Goal: Task Accomplishment & Management: Complete application form

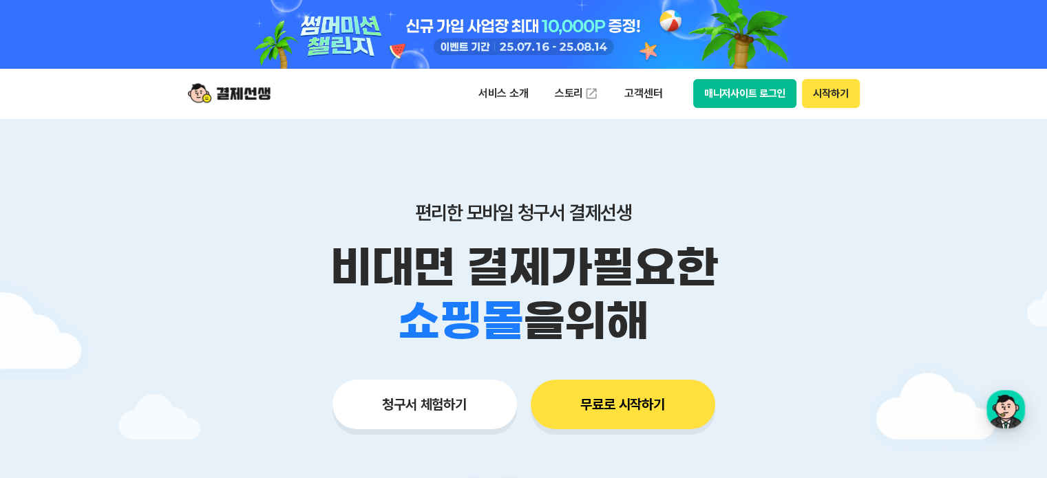
click at [163, 268] on div at bounding box center [523, 481] width 1047 height 726
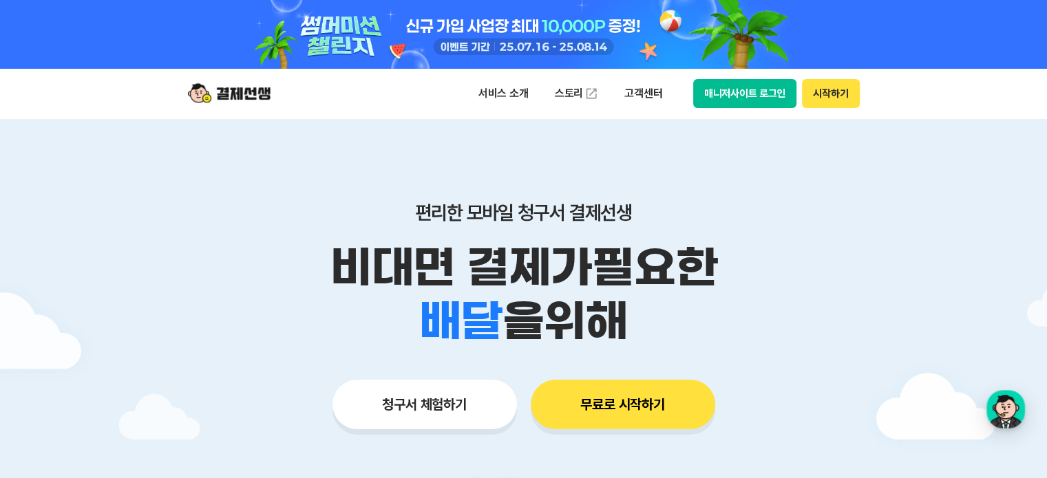
click at [440, 399] on button "청구서 체험하기" at bounding box center [424, 405] width 184 height 50
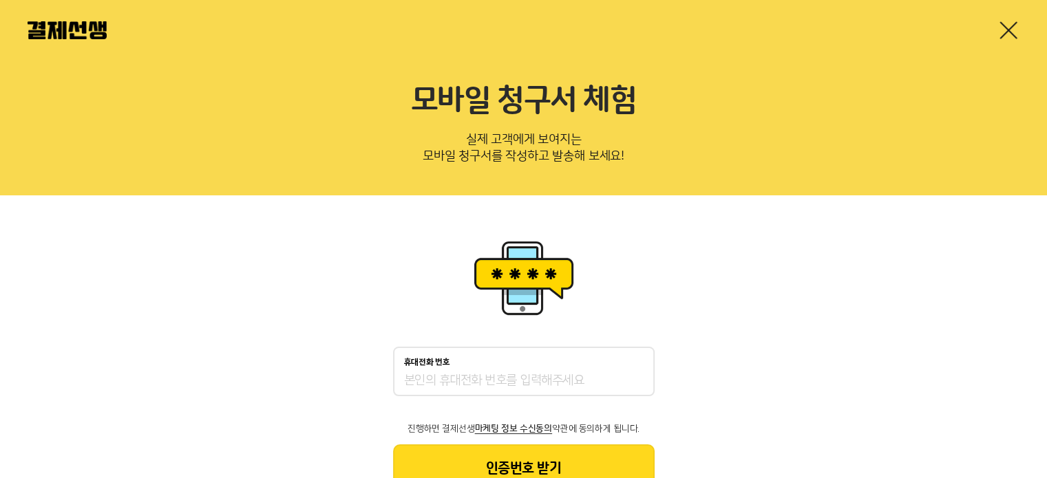
scroll to position [56, 0]
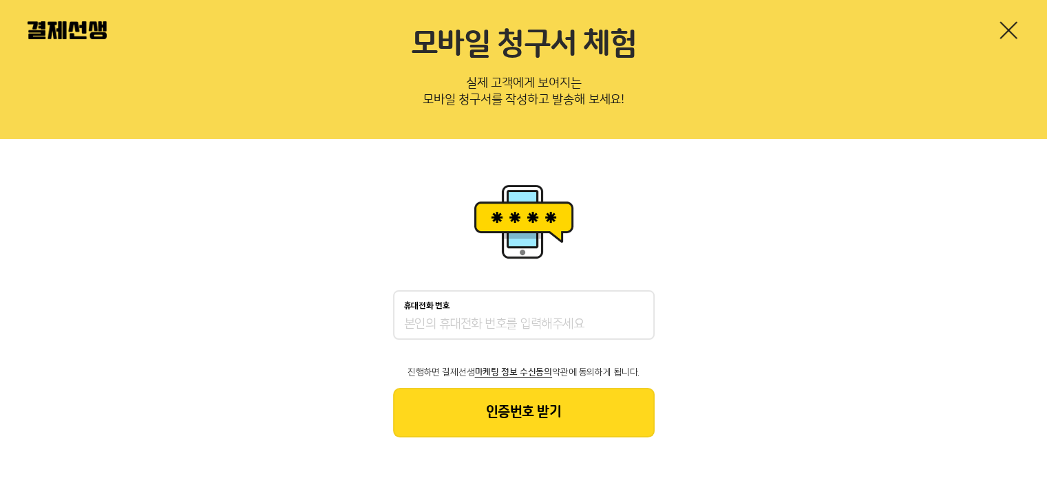
click at [572, 323] on input "휴대전화 번호" at bounding box center [524, 325] width 240 height 17
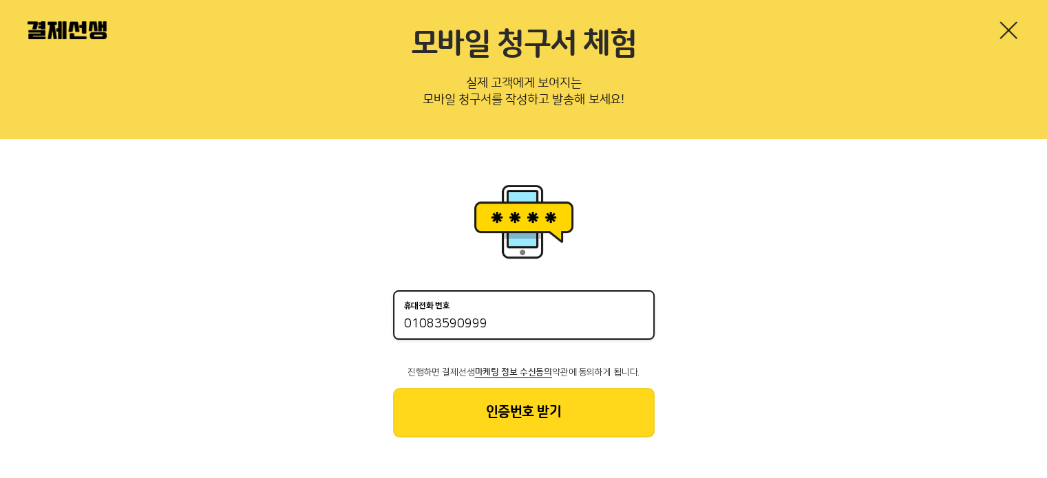
type input "01083590999"
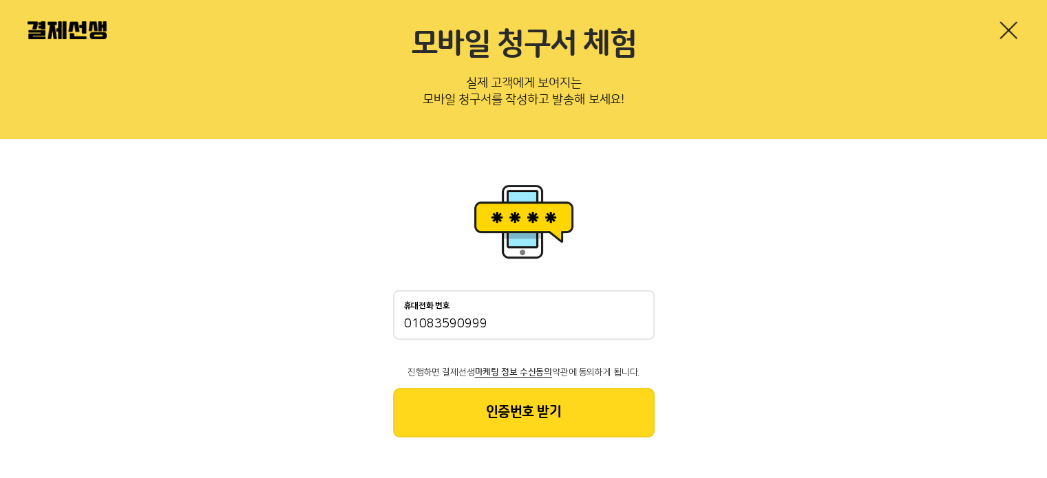
click at [534, 414] on button "인증번호 받기" at bounding box center [524, 413] width 262 height 50
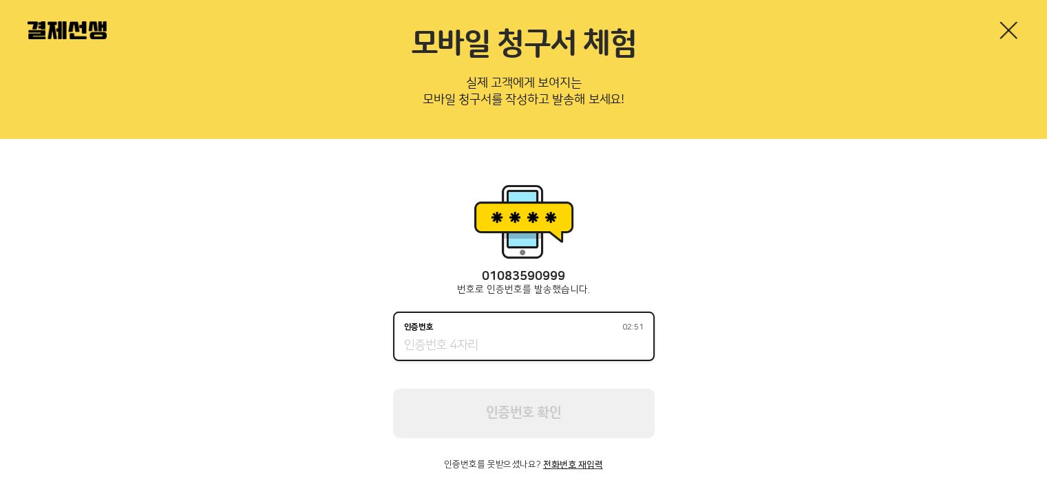
click at [515, 346] on input "인증번호 02:51" at bounding box center [524, 346] width 240 height 17
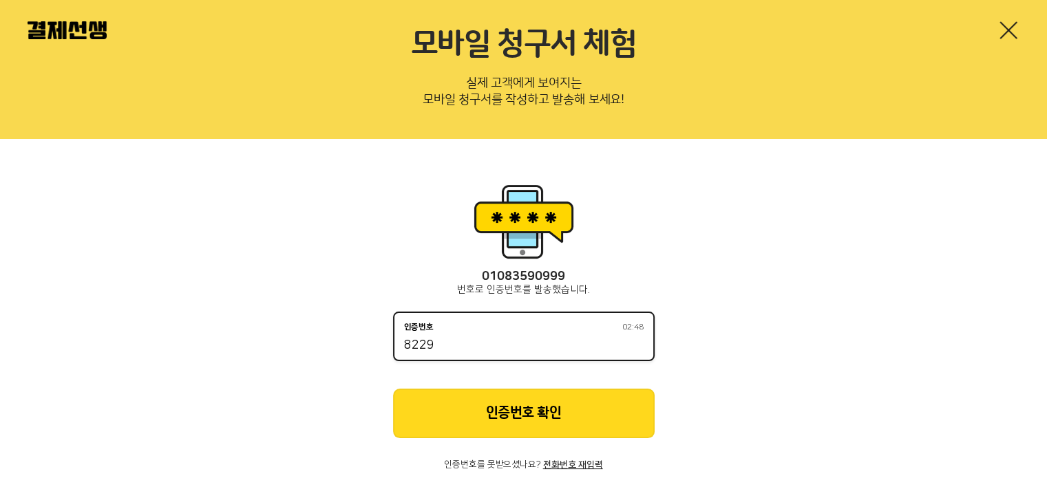
scroll to position [89, 0]
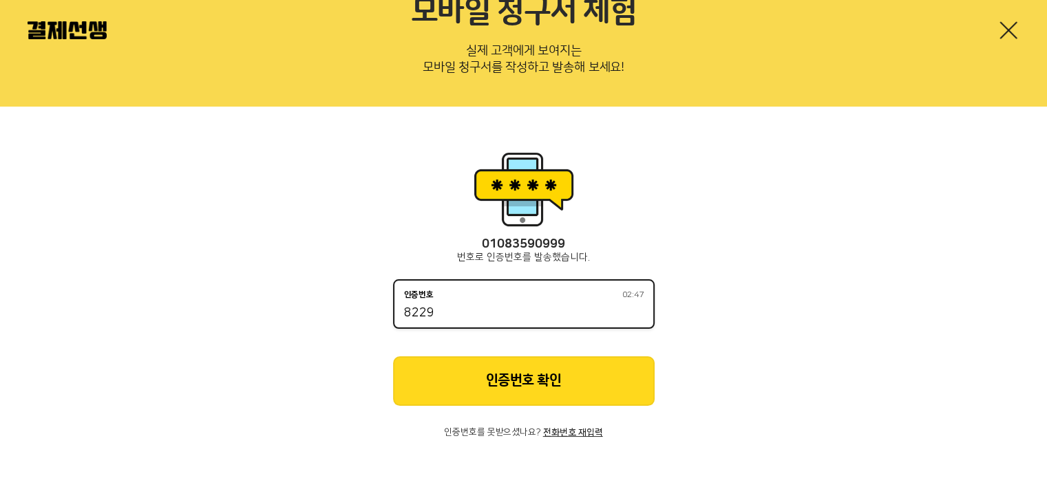
type input "8229"
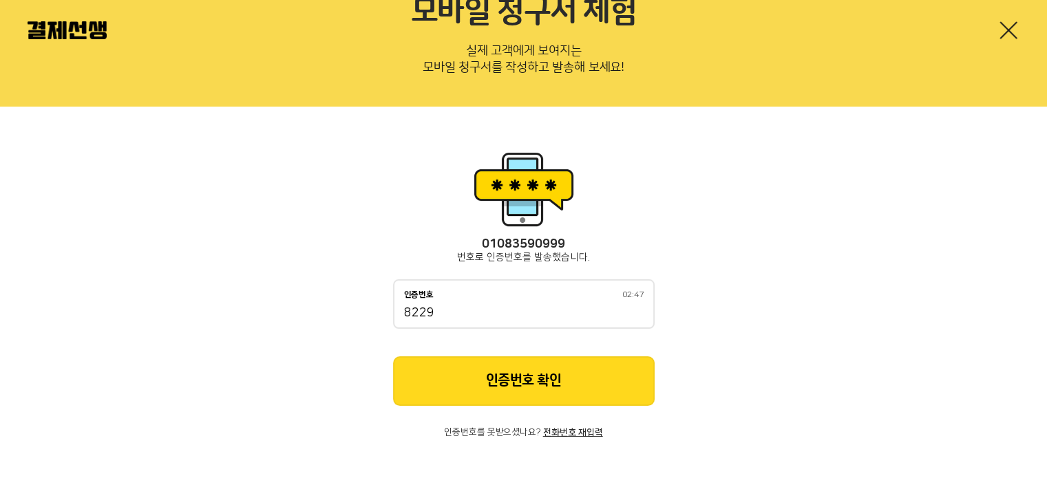
click at [516, 377] on button "인증번호 확인" at bounding box center [524, 382] width 262 height 50
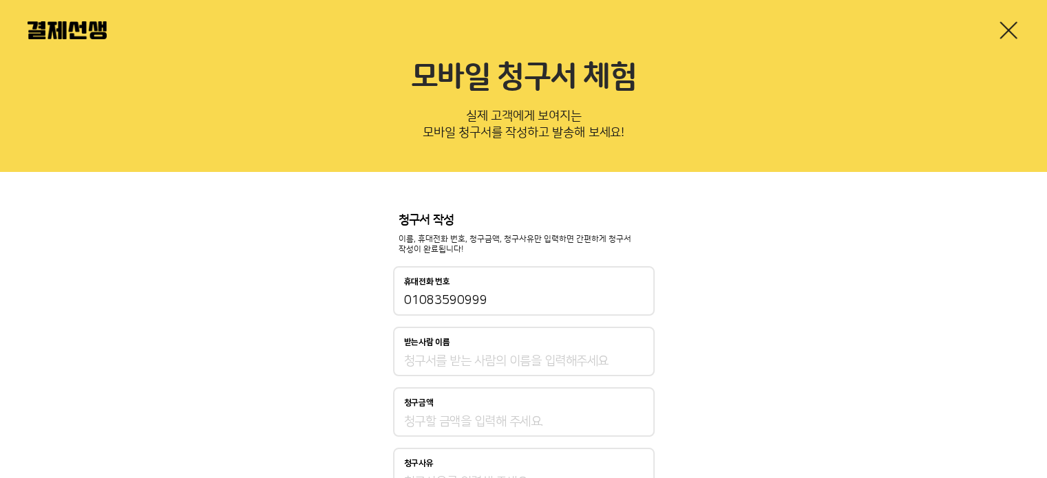
scroll to position [92, 0]
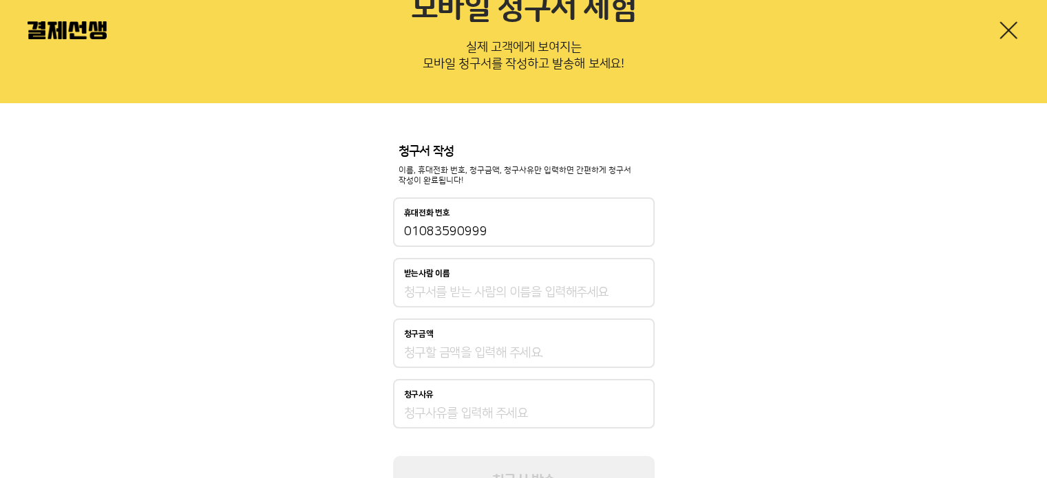
click at [523, 295] on input "받는사람 이름" at bounding box center [524, 292] width 240 height 17
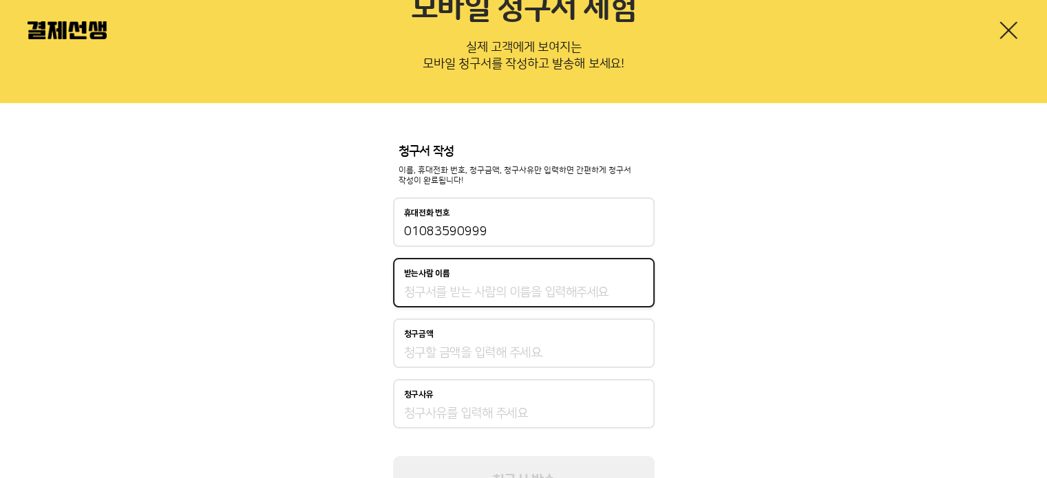
type input "구본경"
click at [482, 347] on input "청구금액" at bounding box center [524, 353] width 240 height 17
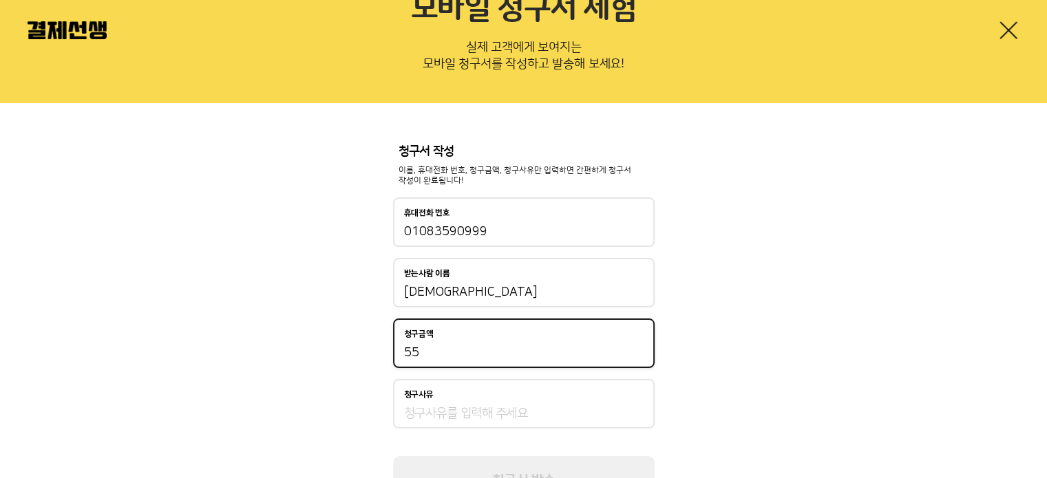
type input "5"
type input "890,000"
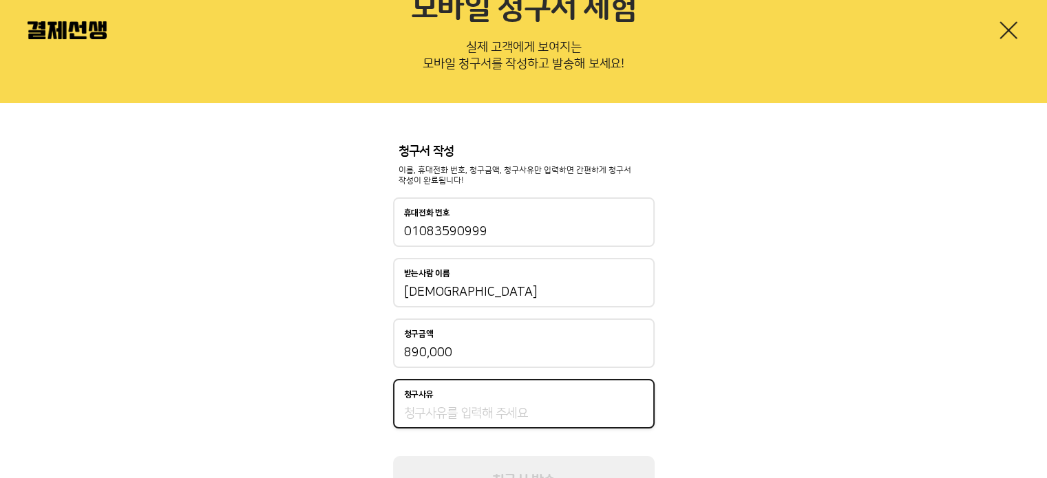
click at [474, 407] on input "청구사유" at bounding box center [524, 413] width 240 height 17
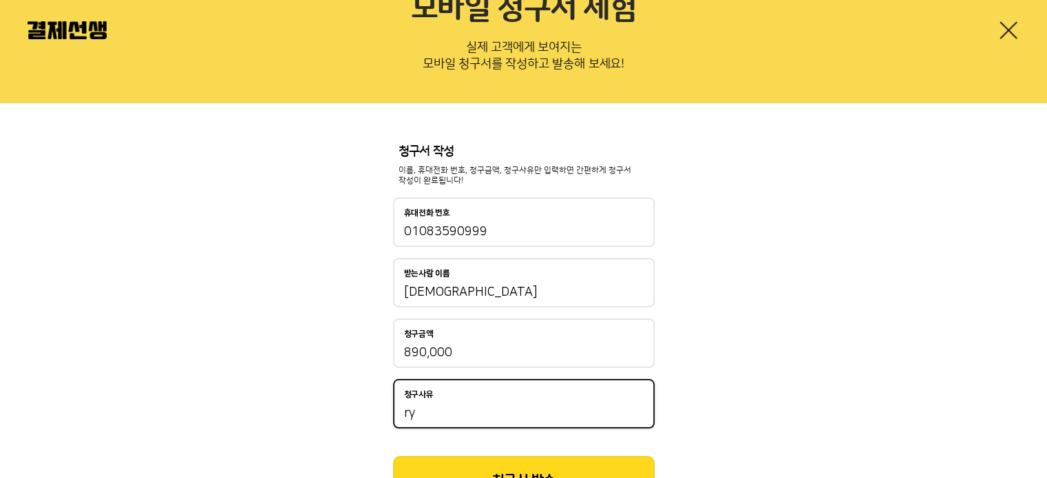
type input "r"
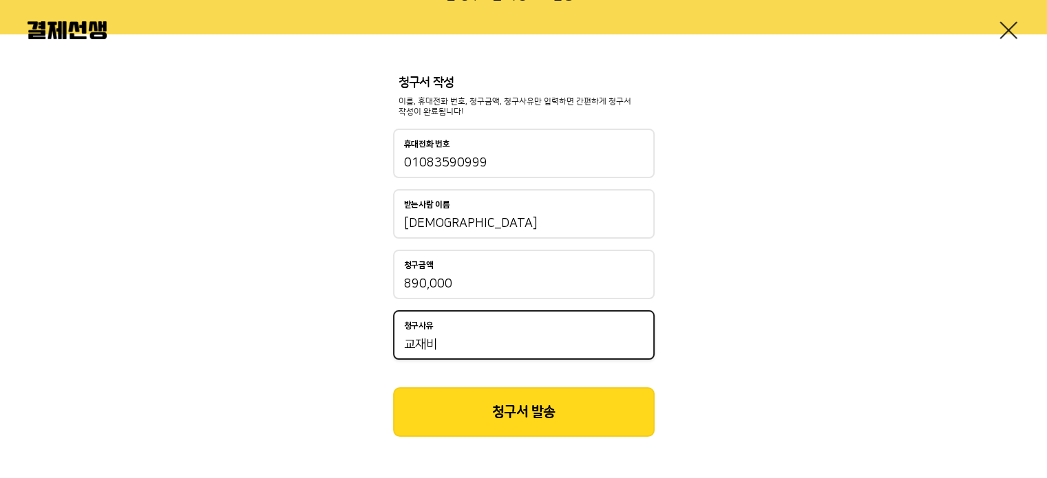
type input "교재비"
click at [538, 414] on button "청구서 발송" at bounding box center [524, 412] width 262 height 50
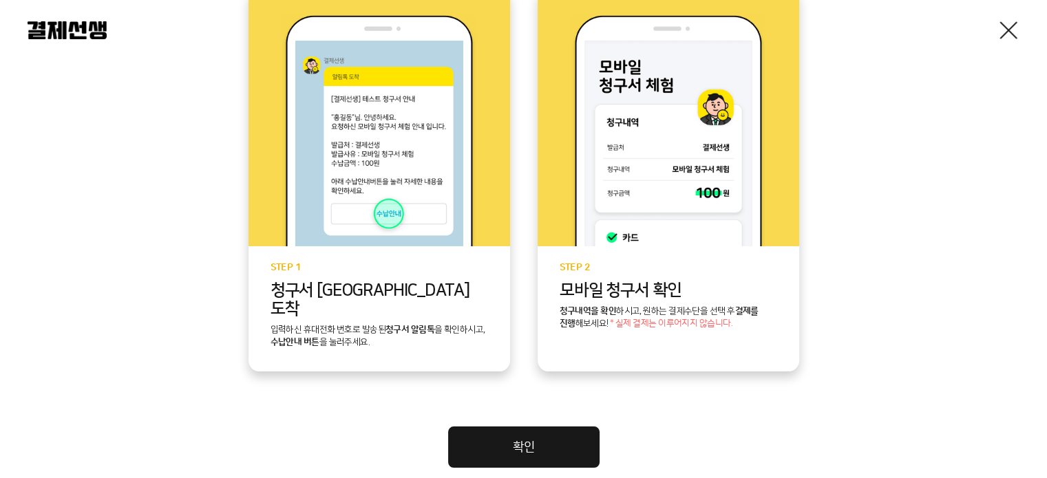
scroll to position [413, 0]
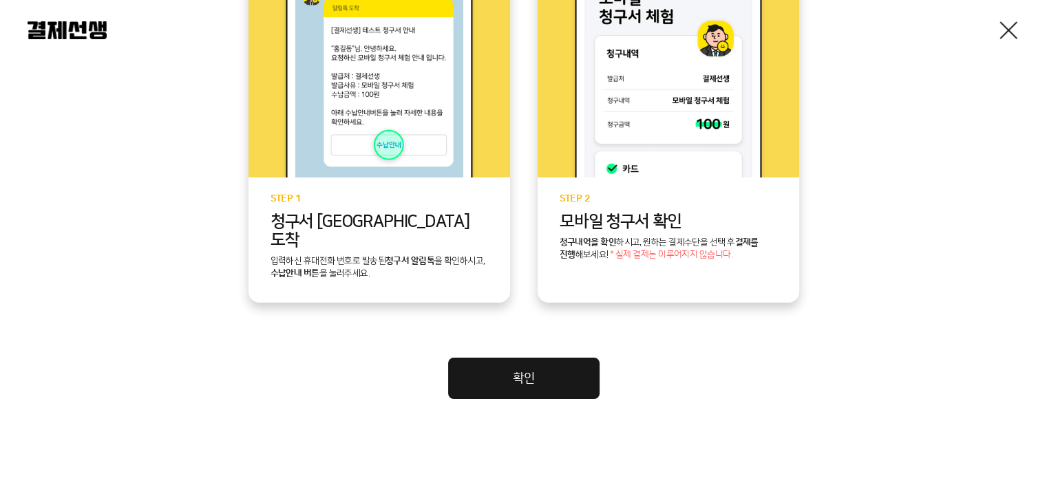
click at [520, 359] on link "확인" at bounding box center [523, 378] width 151 height 41
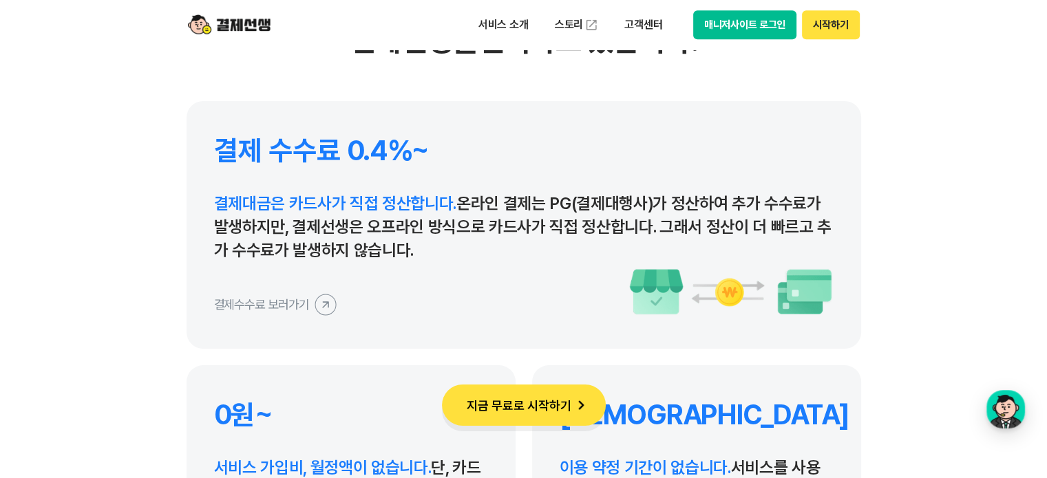
scroll to position [6607, 0]
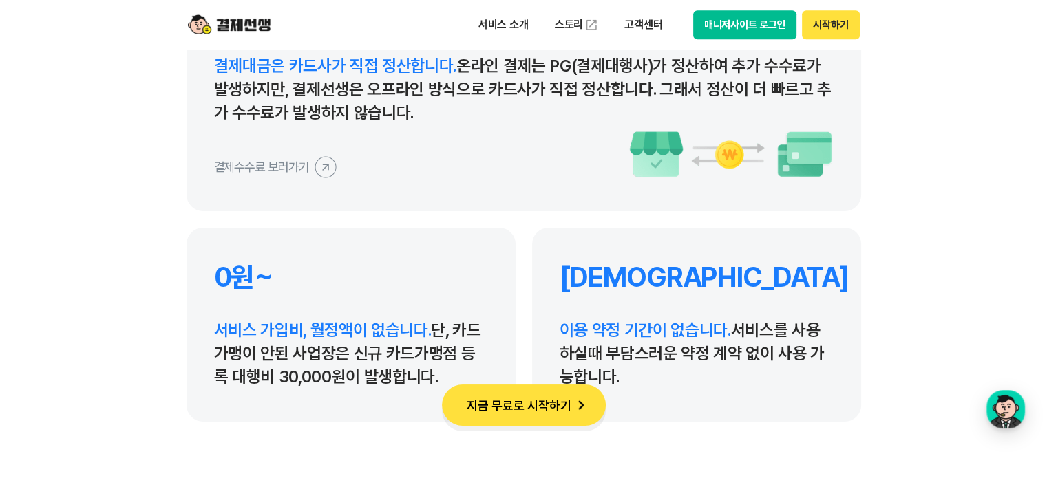
click at [321, 164] on icon at bounding box center [325, 166] width 31 height 31
click at [313, 166] on icon at bounding box center [325, 166] width 31 height 31
click at [831, 29] on button "시작하기" at bounding box center [830, 24] width 57 height 29
click at [901, 110] on section "결제선생을 선택하는 이유 혁신적인 결제 서비스로 많은 사업장이 결제선생을 선택하고 있습니다. 결제 수수료 0.4%~ 결제대금은 카드사가 직접 …" at bounding box center [523, 61] width 1047 height 885
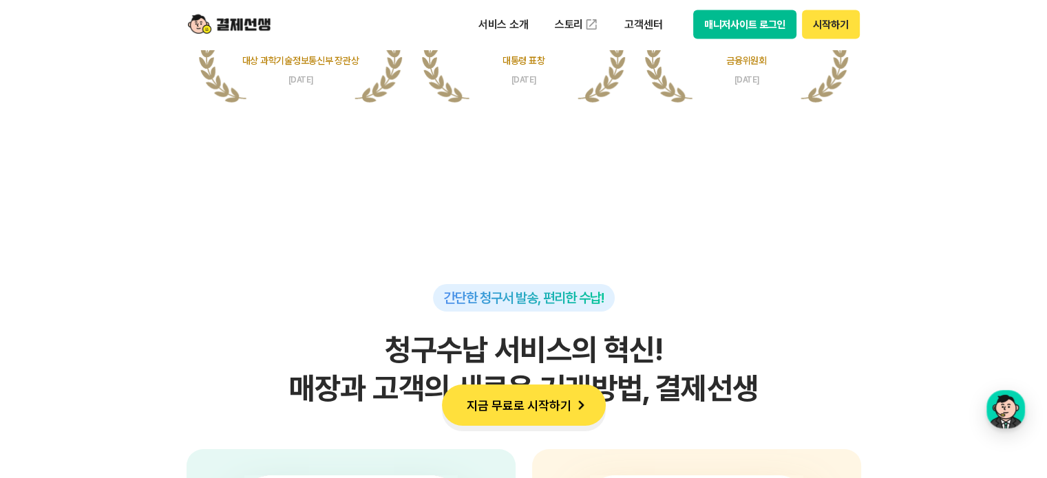
scroll to position [2959, 0]
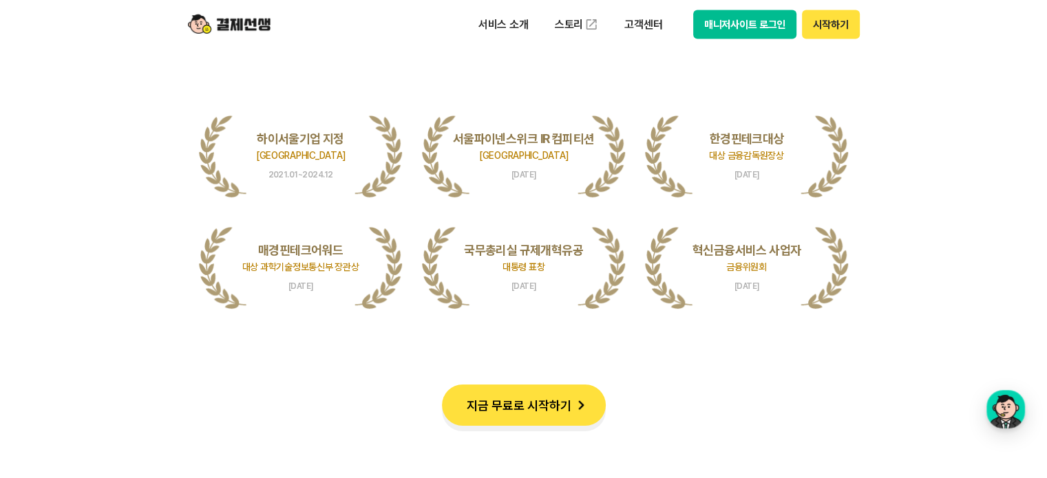
click at [849, 31] on button "시작하기" at bounding box center [830, 24] width 57 height 29
